Goal: Task Accomplishment & Management: Complete application form

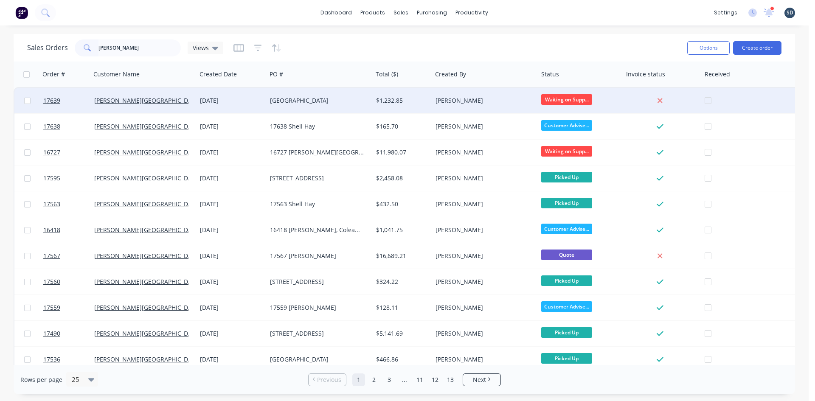
type input "[PERSON_NAME]"
click at [127, 104] on div "[PERSON_NAME][GEOGRAPHIC_DATA]" at bounding box center [141, 100] width 94 height 8
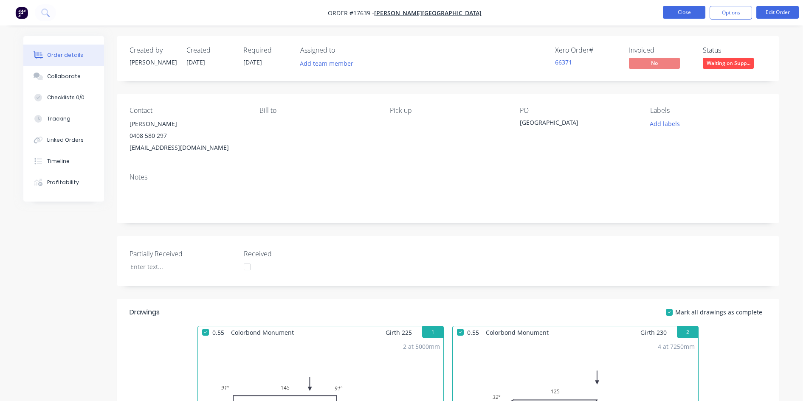
click at [674, 12] on button "Close" at bounding box center [684, 12] width 42 height 13
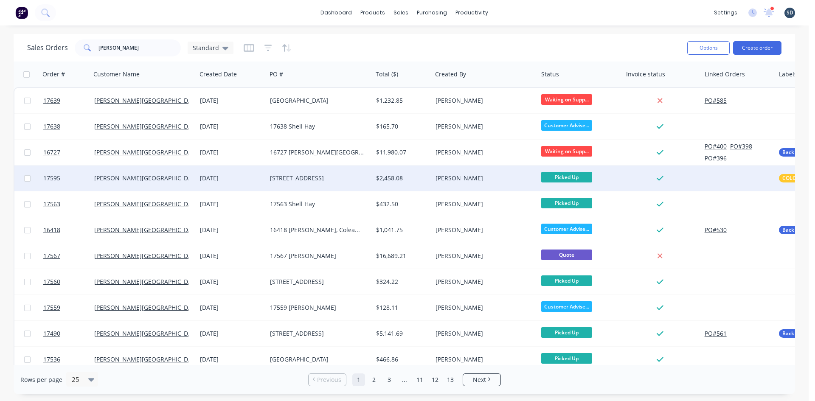
click at [315, 181] on div "[STREET_ADDRESS]" at bounding box center [317, 178] width 94 height 8
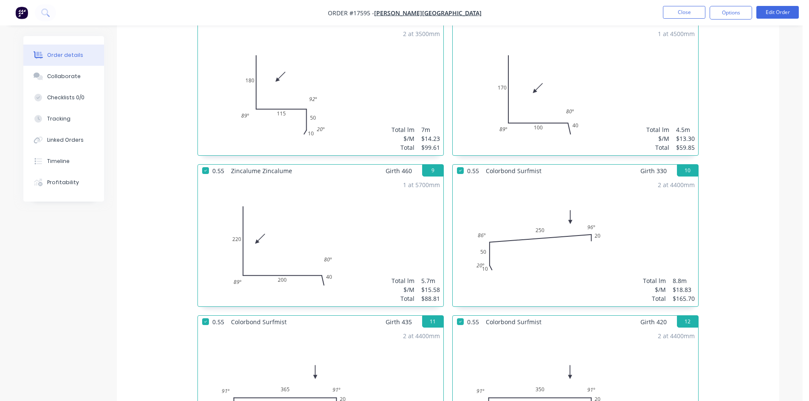
scroll to position [637, 0]
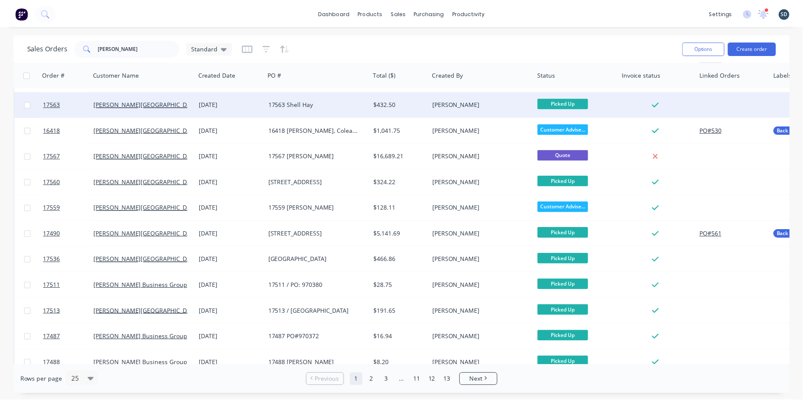
scroll to position [85, 0]
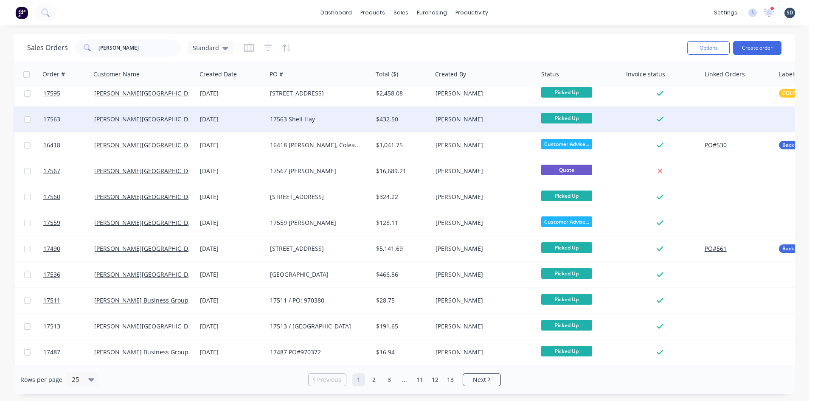
click at [326, 116] on div "17563 Shell Hay" at bounding box center [317, 119] width 94 height 8
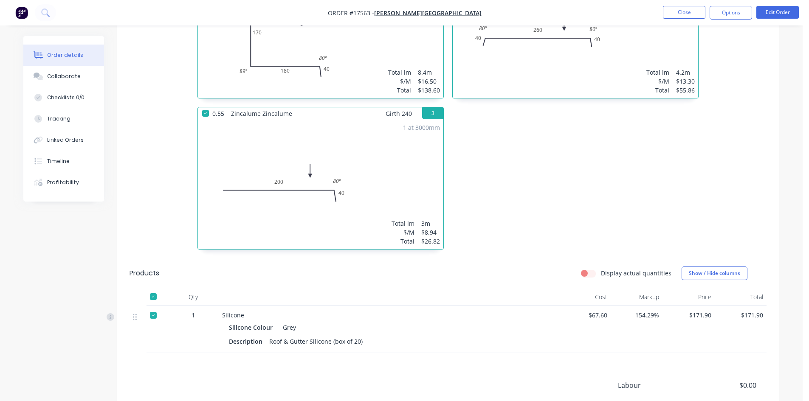
scroll to position [473, 0]
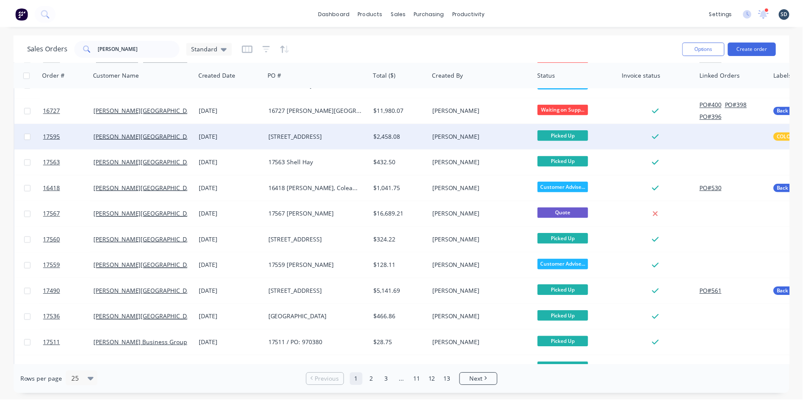
scroll to position [85, 0]
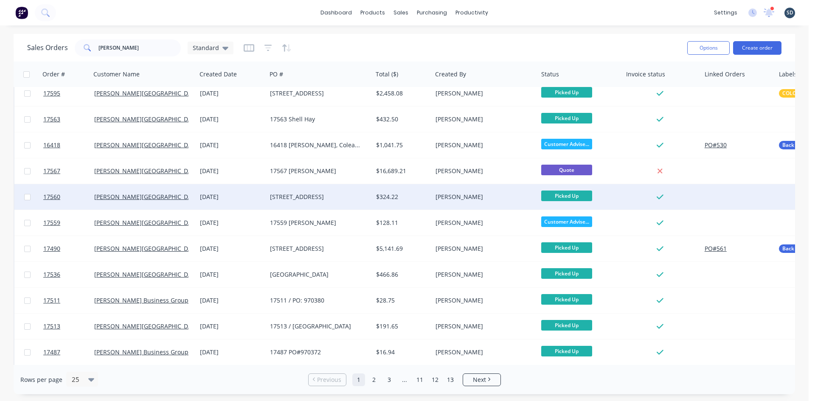
click at [344, 198] on div "[STREET_ADDRESS]" at bounding box center [317, 197] width 94 height 8
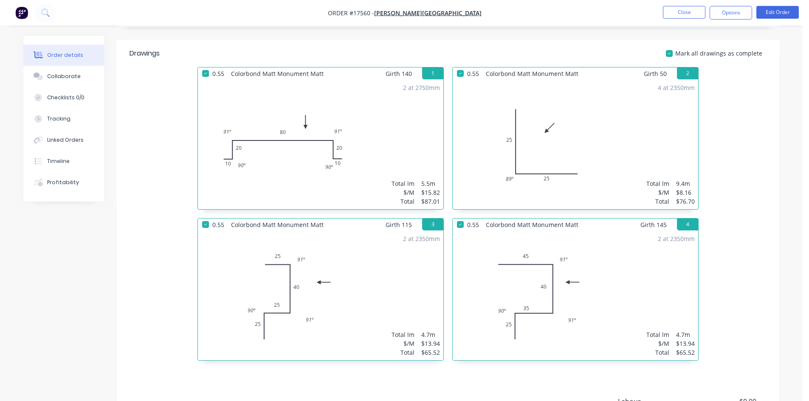
scroll to position [378, 0]
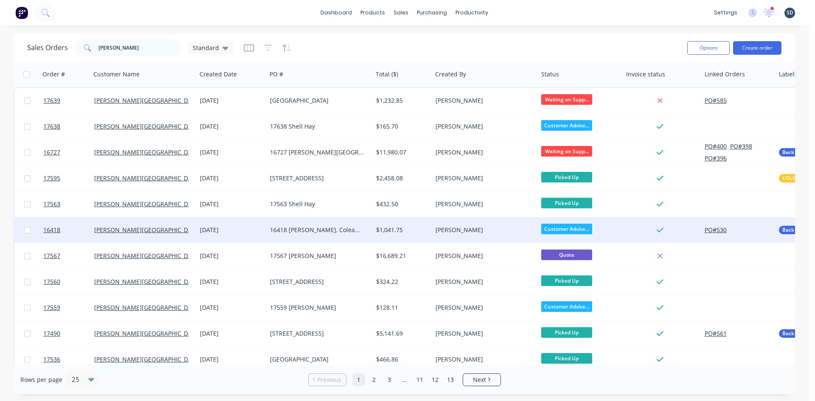
click at [332, 231] on div "16418 [PERSON_NAME], Coleambally" at bounding box center [317, 230] width 94 height 8
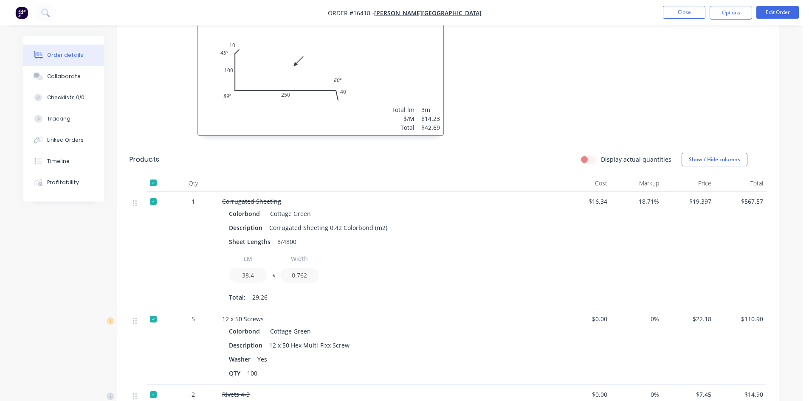
scroll to position [552, 0]
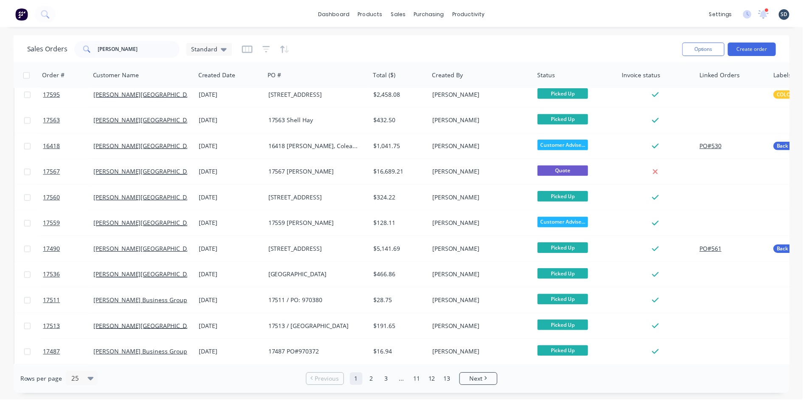
scroll to position [85, 0]
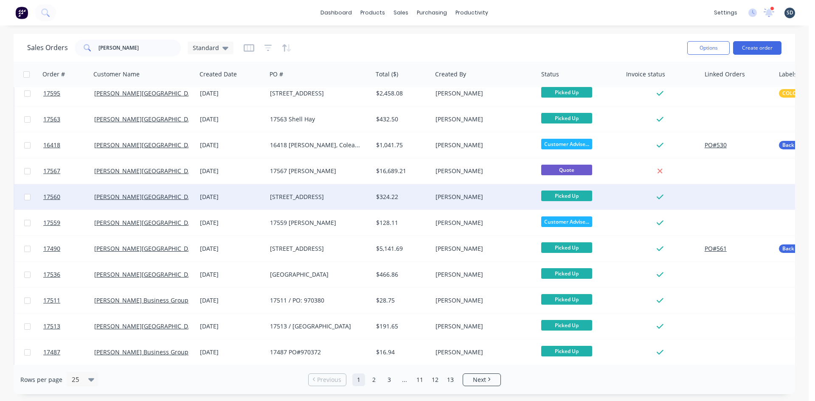
click at [345, 206] on div "[STREET_ADDRESS]" at bounding box center [320, 196] width 106 height 25
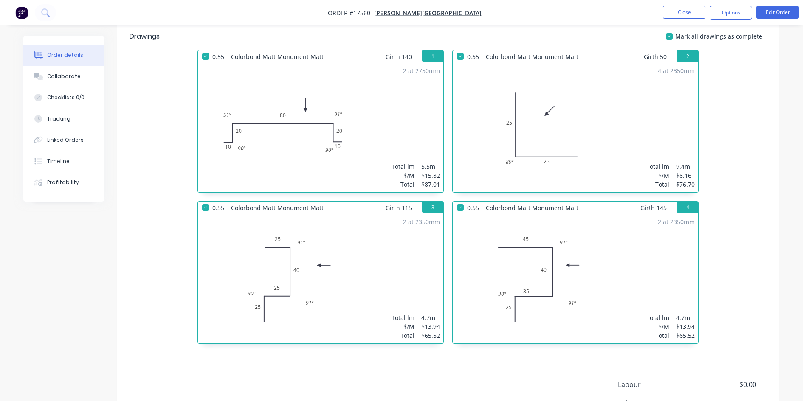
scroll to position [378, 0]
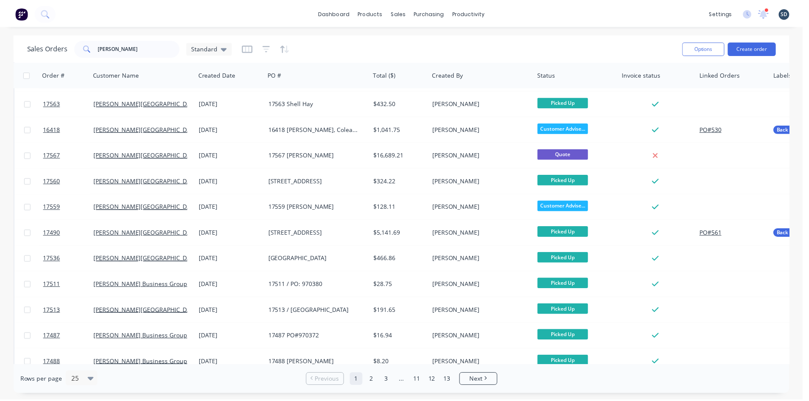
scroll to position [127, 0]
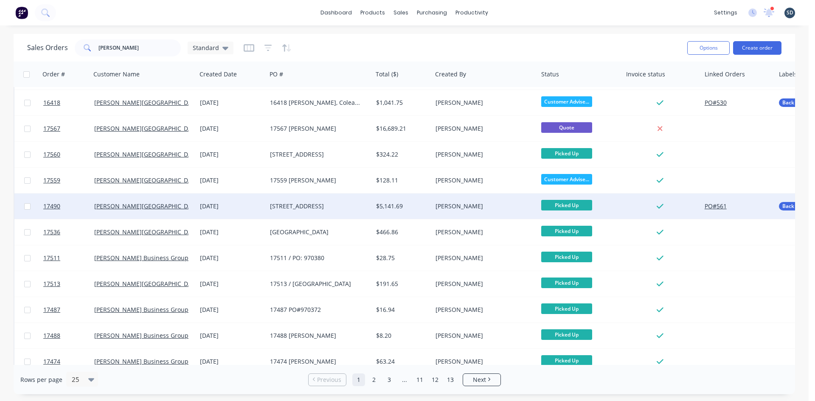
click at [354, 207] on div "[STREET_ADDRESS]" at bounding box center [317, 206] width 94 height 8
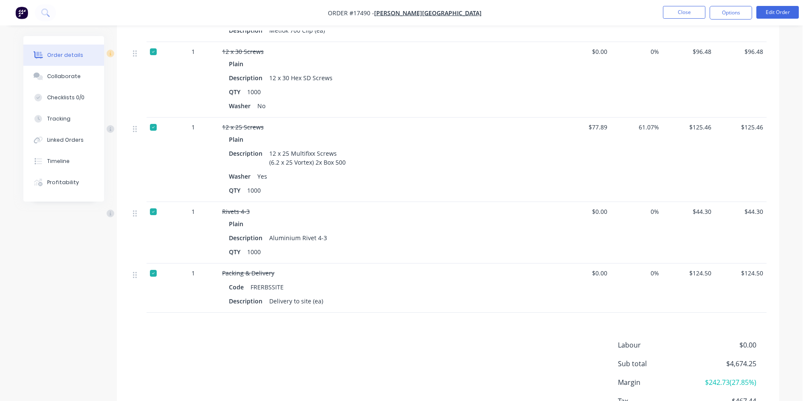
scroll to position [1613, 0]
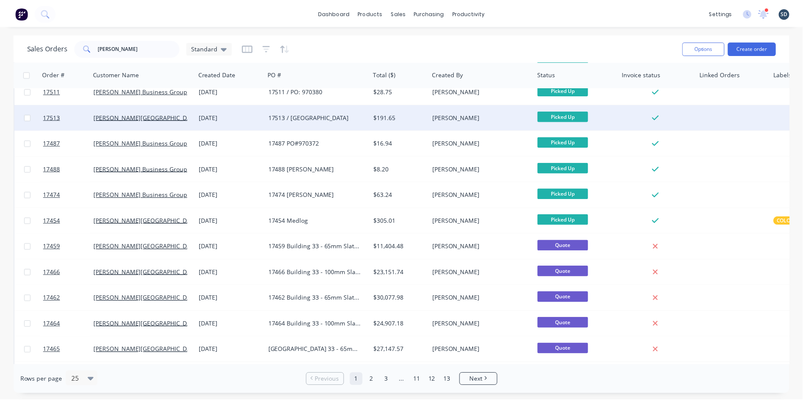
scroll to position [297, 0]
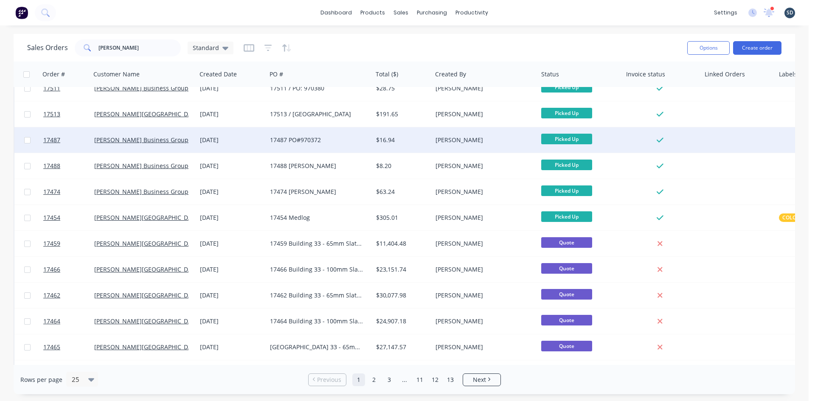
click at [336, 142] on div "17487 PO#970372" at bounding box center [317, 140] width 94 height 8
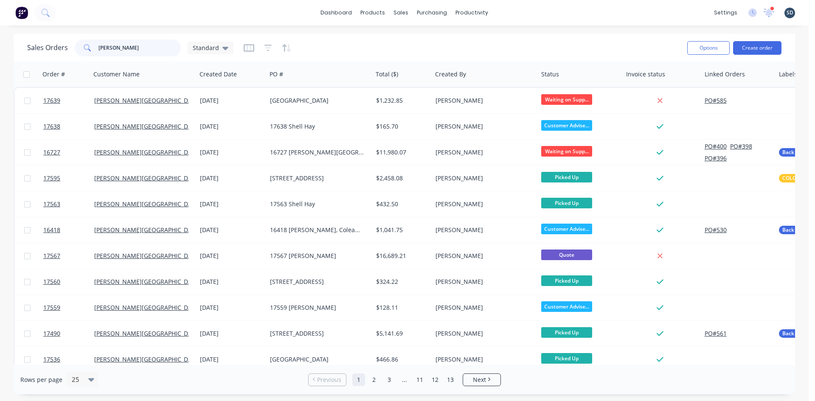
click at [109, 44] on input "[PERSON_NAME]" at bounding box center [139, 47] width 83 height 17
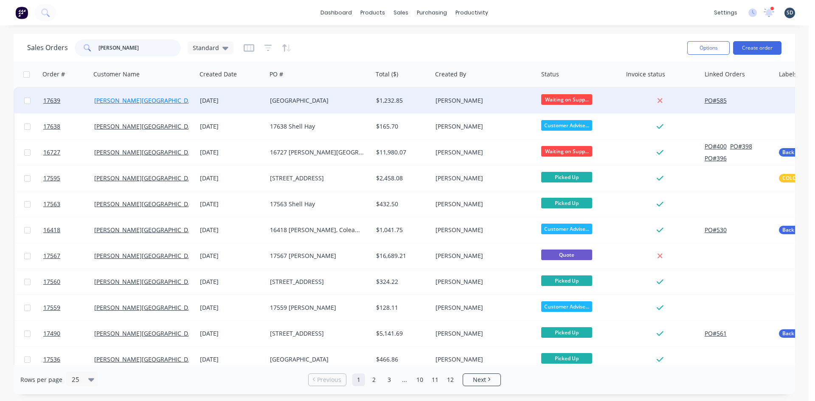
type input "[PERSON_NAME]"
click at [114, 102] on link "[PERSON_NAME][GEOGRAPHIC_DATA]" at bounding box center [147, 100] width 106 height 8
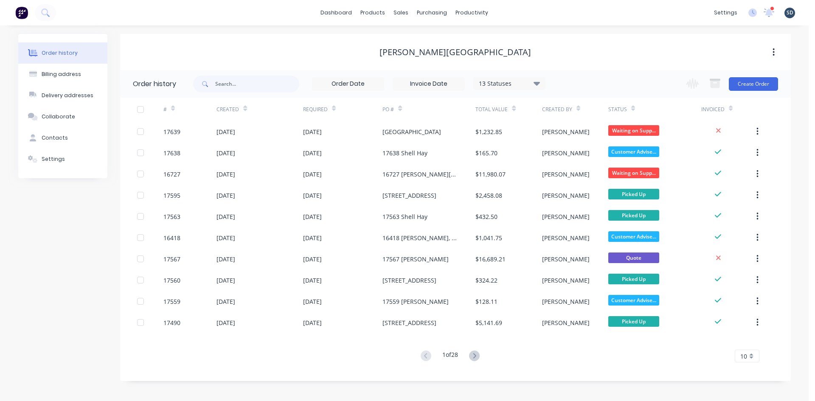
click at [543, 48] on div "[PERSON_NAME][GEOGRAPHIC_DATA]" at bounding box center [455, 52] width 671 height 10
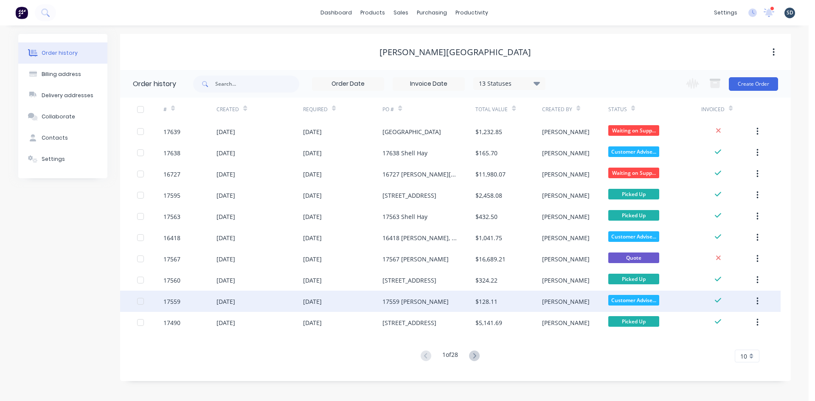
click at [352, 299] on div "[DATE]" at bounding box center [343, 301] width 80 height 21
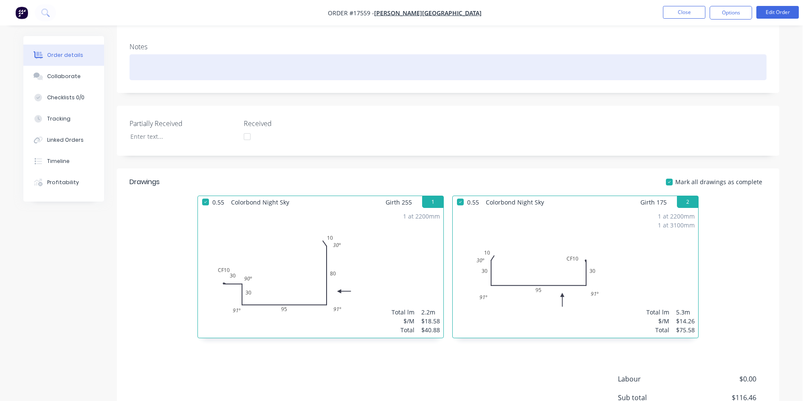
scroll to position [227, 0]
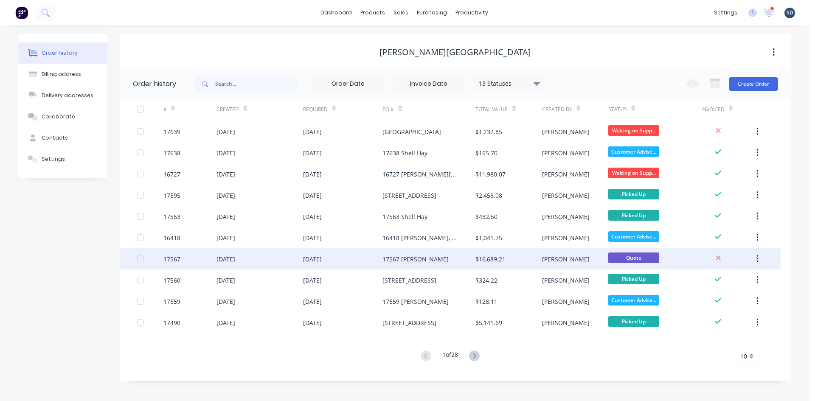
click at [452, 261] on div "17567 [PERSON_NAME]" at bounding box center [428, 258] width 93 height 21
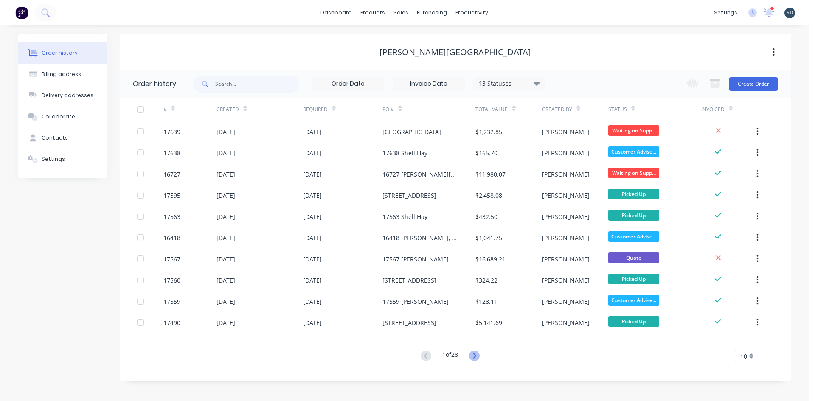
click at [476, 357] on icon at bounding box center [474, 356] width 11 height 11
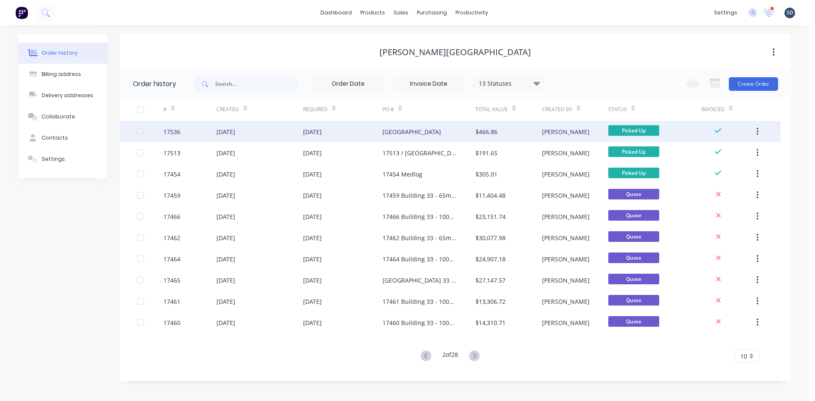
click at [408, 129] on div "[GEOGRAPHIC_DATA]" at bounding box center [411, 131] width 59 height 9
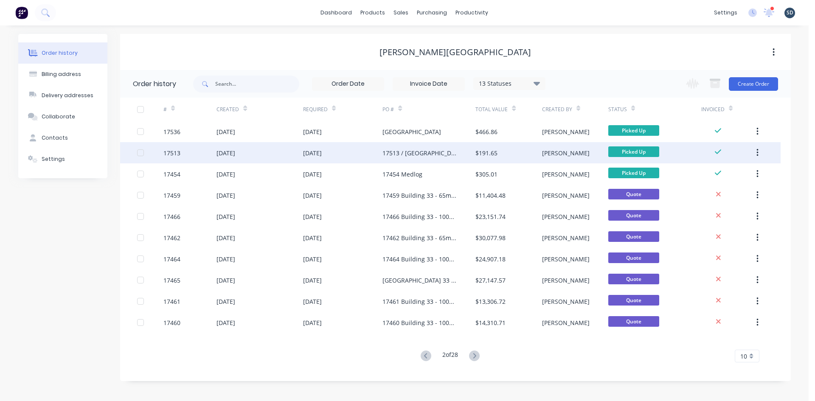
click at [411, 152] on div "17513 / [GEOGRAPHIC_DATA]" at bounding box center [420, 153] width 76 height 9
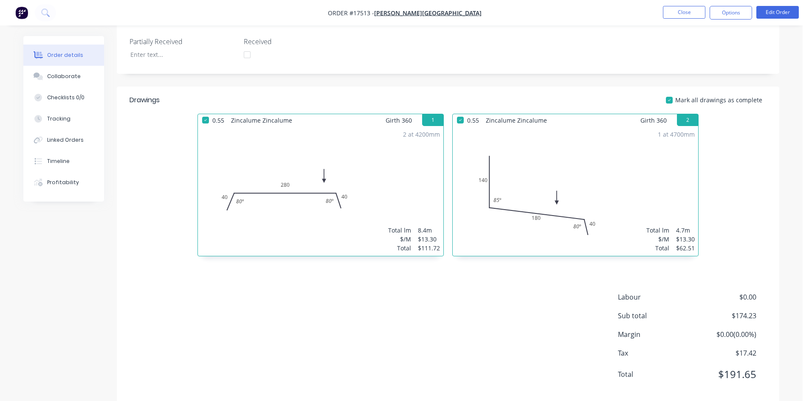
scroll to position [227, 0]
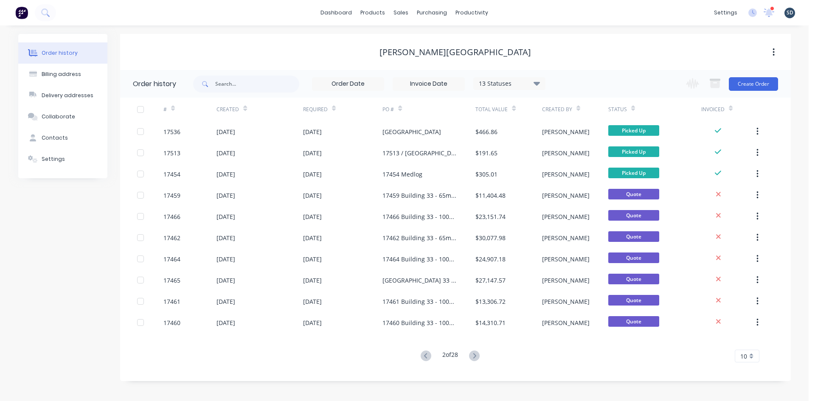
click at [476, 354] on icon at bounding box center [474, 356] width 11 height 11
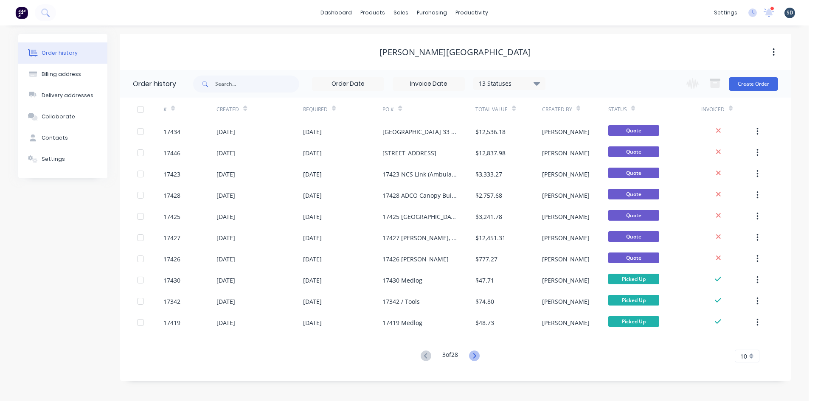
click at [479, 358] on icon at bounding box center [474, 356] width 11 height 11
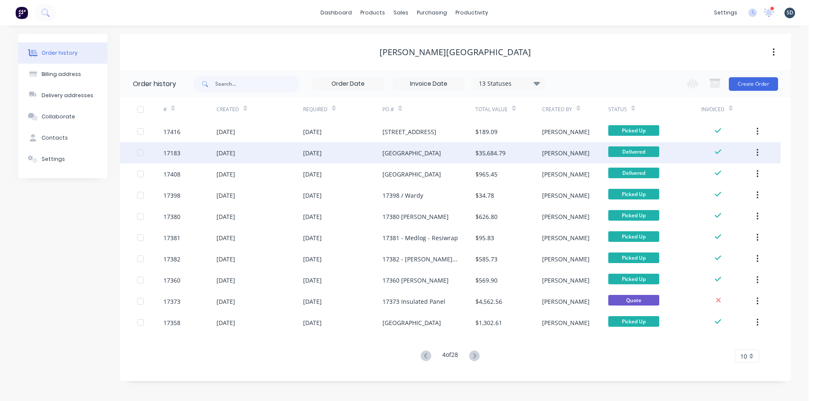
click at [362, 151] on div "[DATE]" at bounding box center [343, 152] width 80 height 21
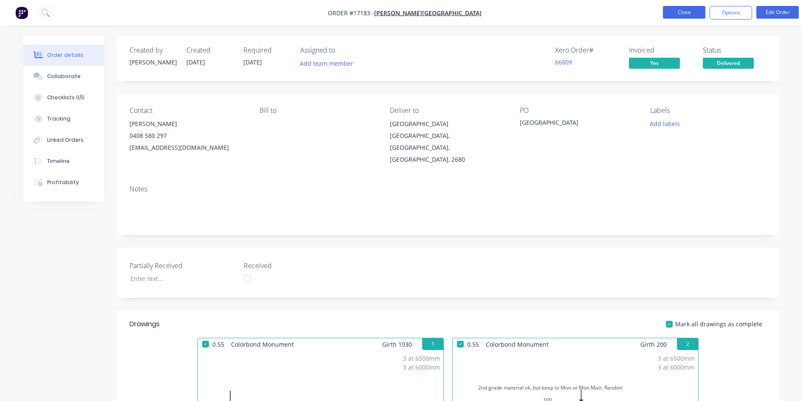
click at [679, 15] on button "Close" at bounding box center [684, 12] width 42 height 13
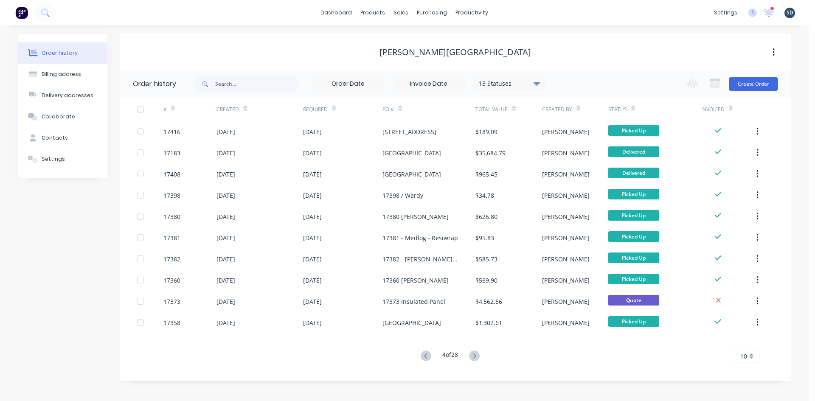
click at [510, 17] on div "dashboard products sales purchasing productivity dashboard products Product Cat…" at bounding box center [404, 12] width 809 height 25
click at [430, 45] on link "Sales Orders" at bounding box center [446, 40] width 112 height 17
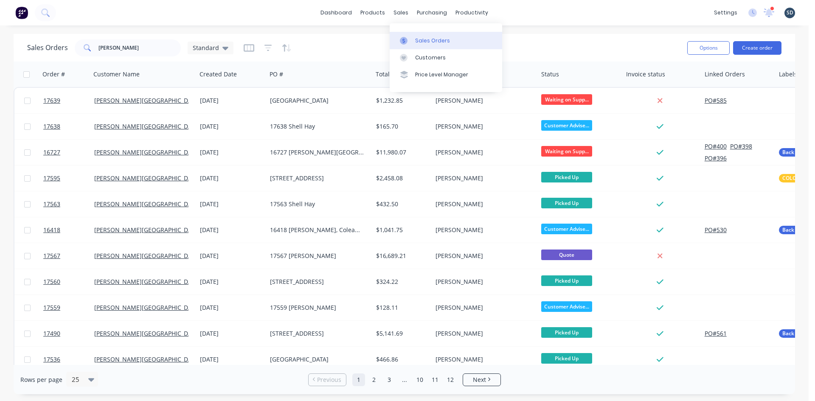
click at [425, 40] on div "Sales Orders" at bounding box center [432, 41] width 35 height 8
click at [765, 48] on button "Create order" at bounding box center [757, 48] width 48 height 14
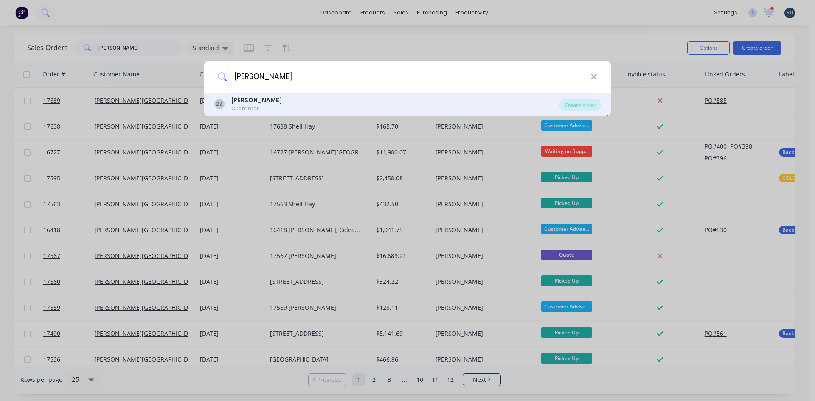
type input "[PERSON_NAME]"
click at [349, 103] on div "ZZ [PERSON_NAME] Customer" at bounding box center [386, 104] width 345 height 17
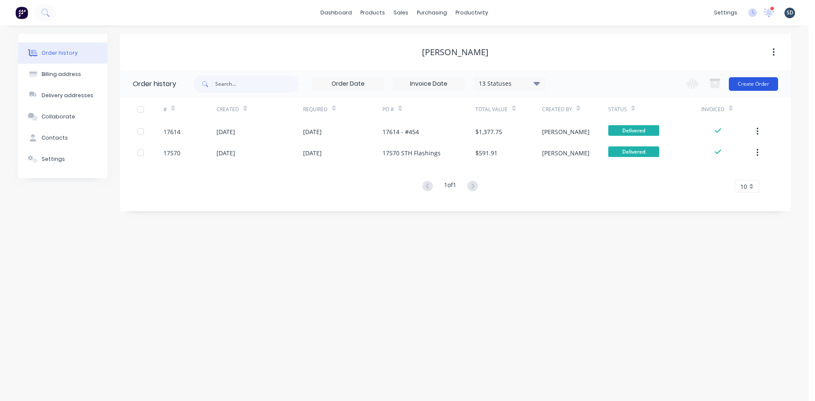
click at [750, 84] on button "Create Order" at bounding box center [753, 84] width 49 height 14
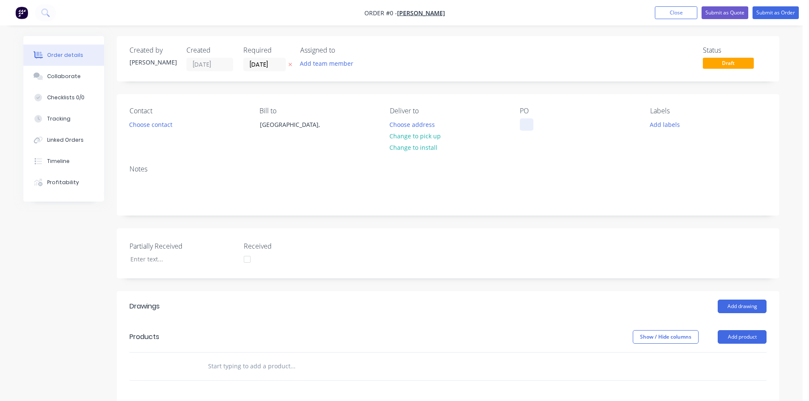
click at [525, 124] on div at bounding box center [527, 124] width 14 height 12
click at [592, 109] on div "Order details Collaborate Checklists 0/0 Tracking Linked Orders Timeline Profit…" at bounding box center [401, 316] width 773 height 561
